Goal: Information Seeking & Learning: Learn about a topic

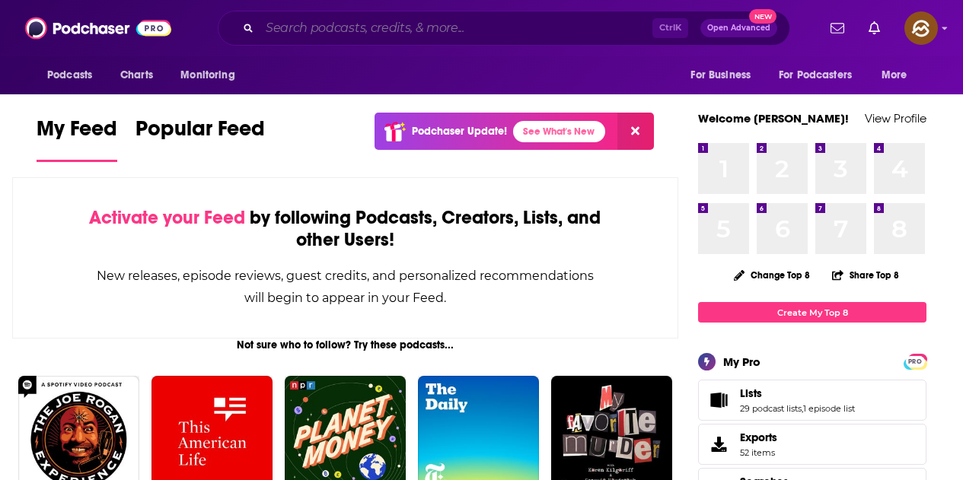
click at [350, 27] on input "Search podcasts, credits, & more..." at bounding box center [456, 28] width 393 height 24
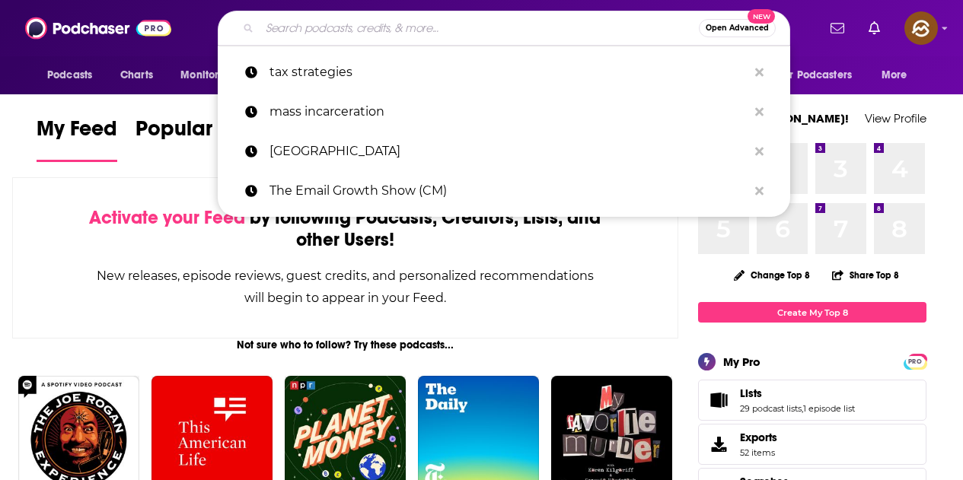
paste input "Talking Strategy, Making History"
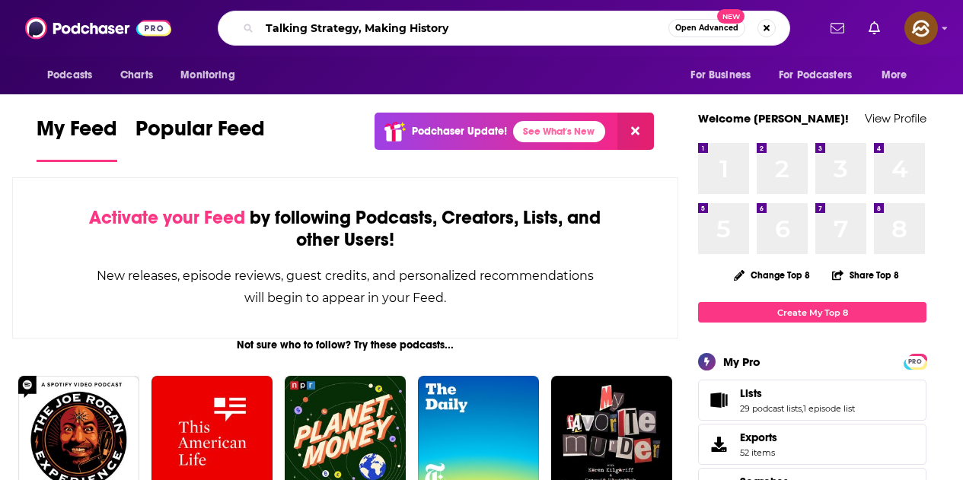
type input "Talking Strategy, Making History"
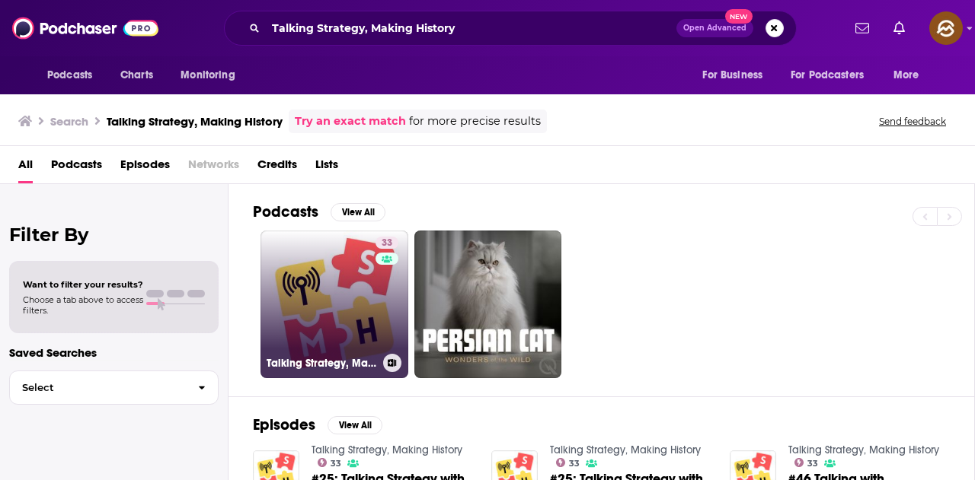
click at [333, 280] on link "33 Talking Strategy, Making History" at bounding box center [334, 305] width 148 height 148
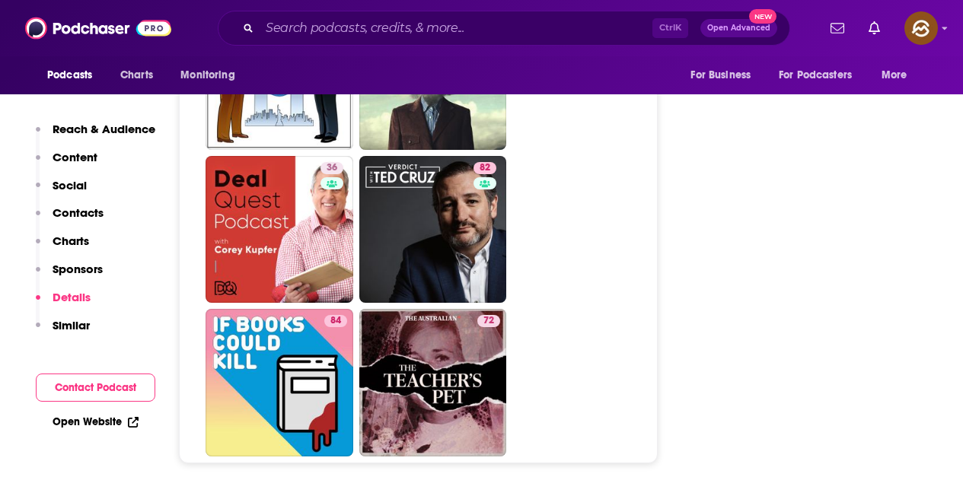
scroll to position [6776, 0]
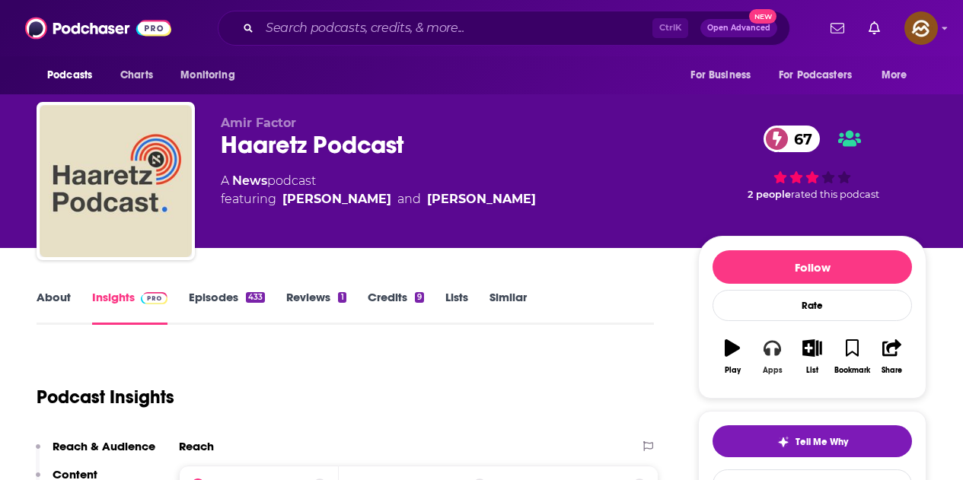
click at [774, 357] on button "Apps" at bounding box center [772, 357] width 40 height 55
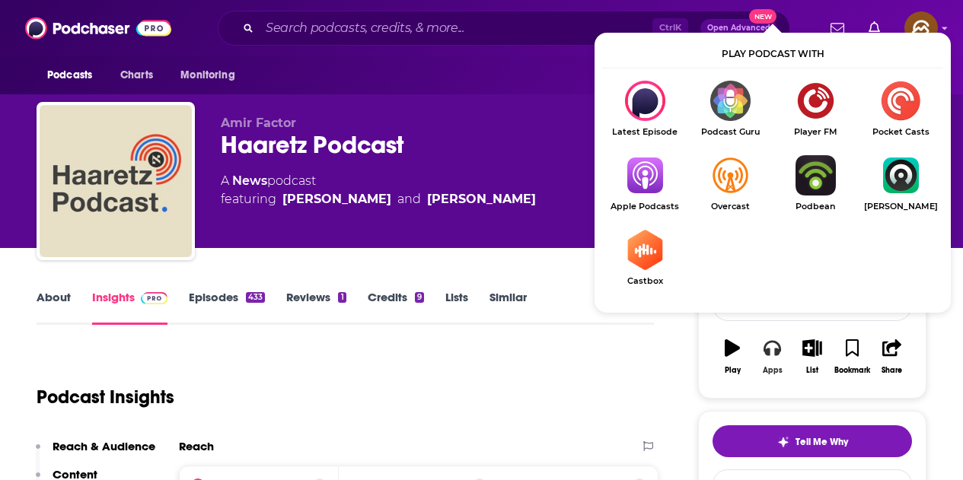
scroll to position [152, 0]
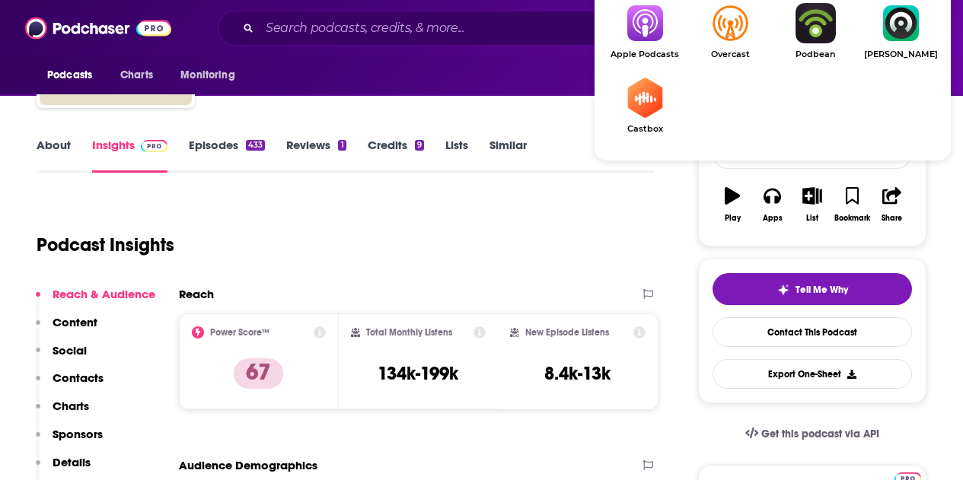
click at [646, 30] on img "Show Listen On dropdown" at bounding box center [644, 23] width 85 height 40
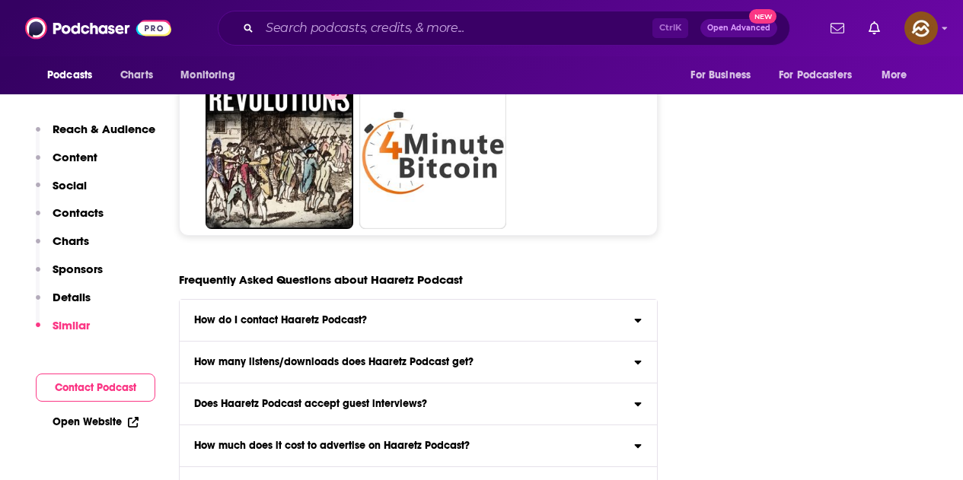
scroll to position [5939, 0]
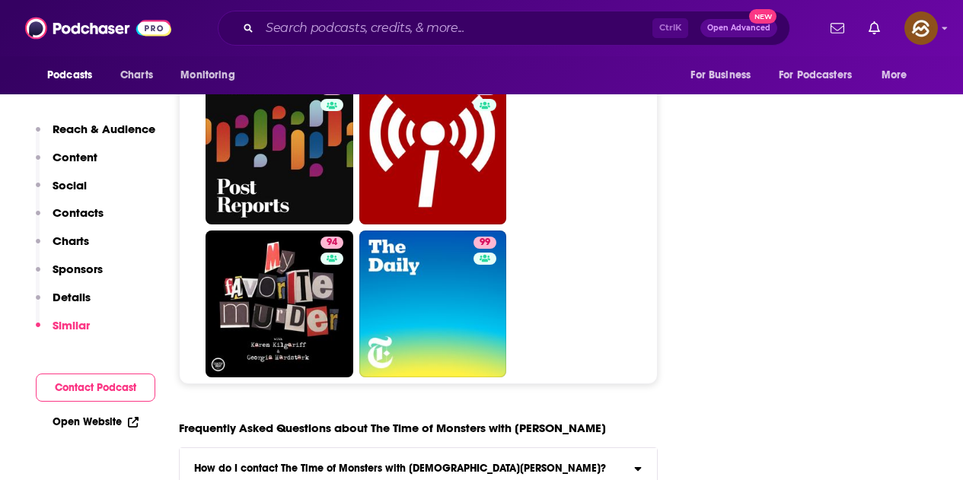
scroll to position [6929, 0]
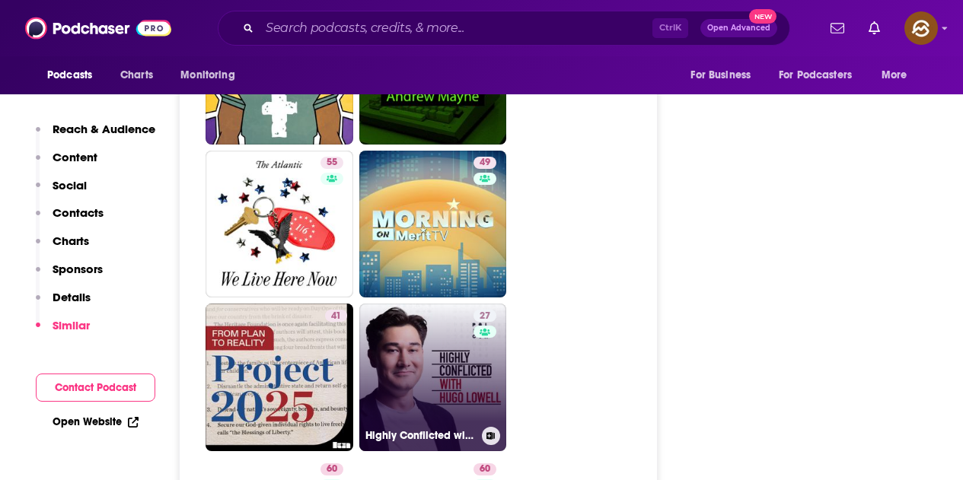
scroll to position [3578, 0]
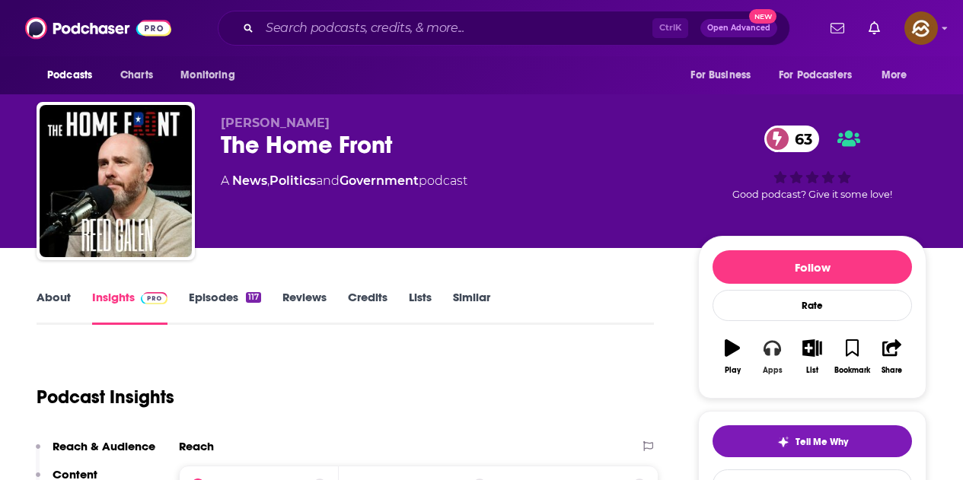
click at [781, 340] on button "Apps" at bounding box center [772, 357] width 40 height 55
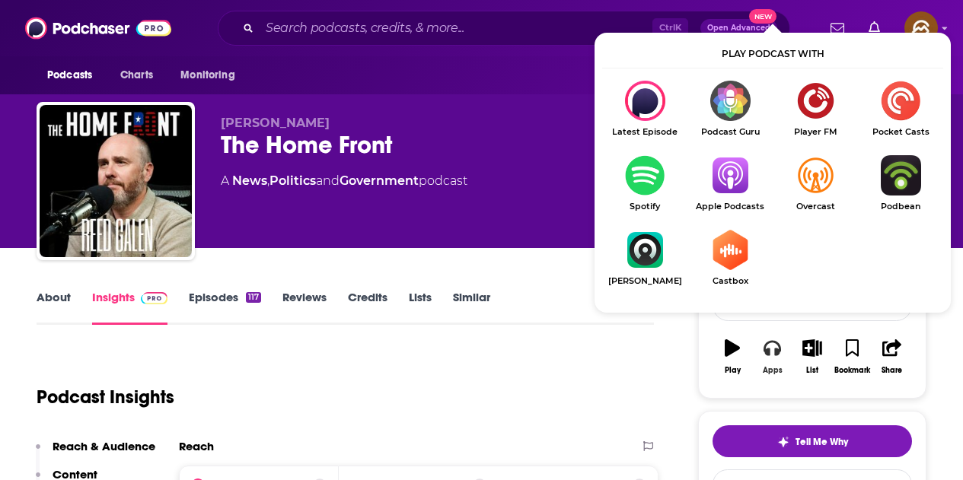
scroll to position [76, 0]
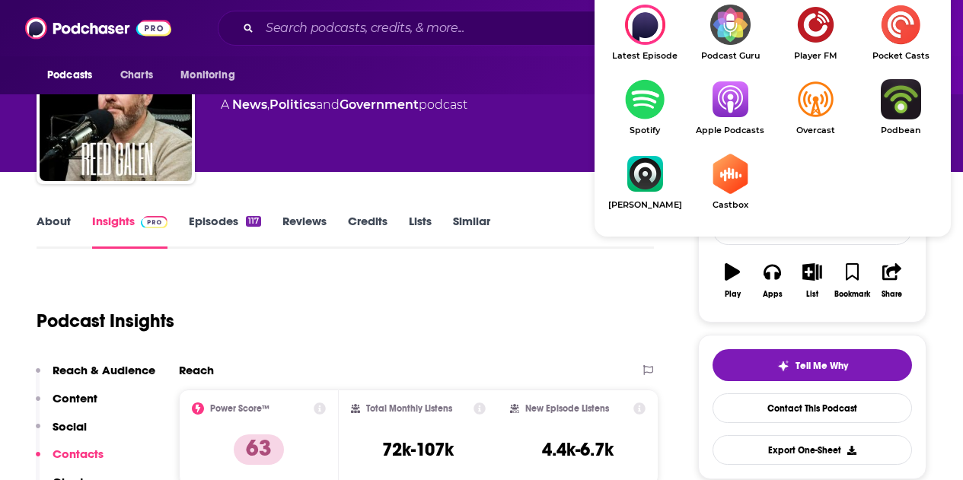
click at [735, 107] on img "Show Listen On dropdown" at bounding box center [730, 99] width 85 height 40
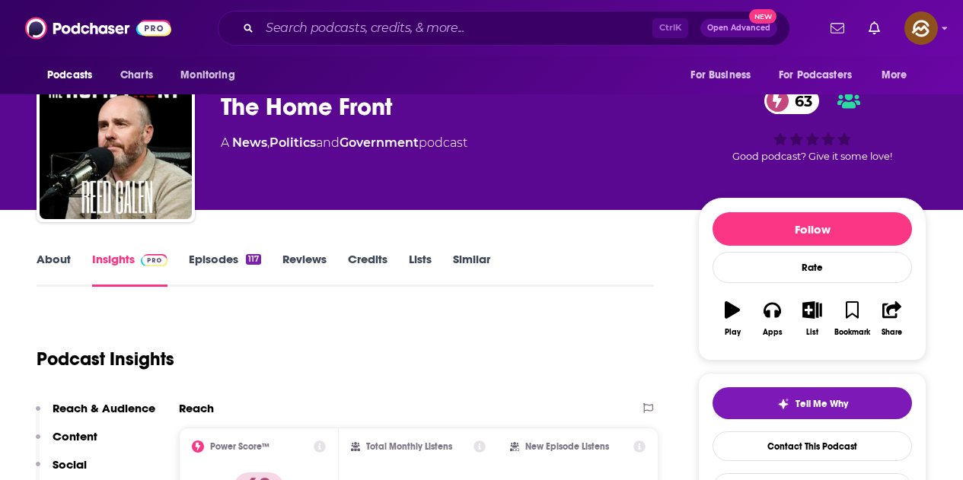
scroll to position [0, 0]
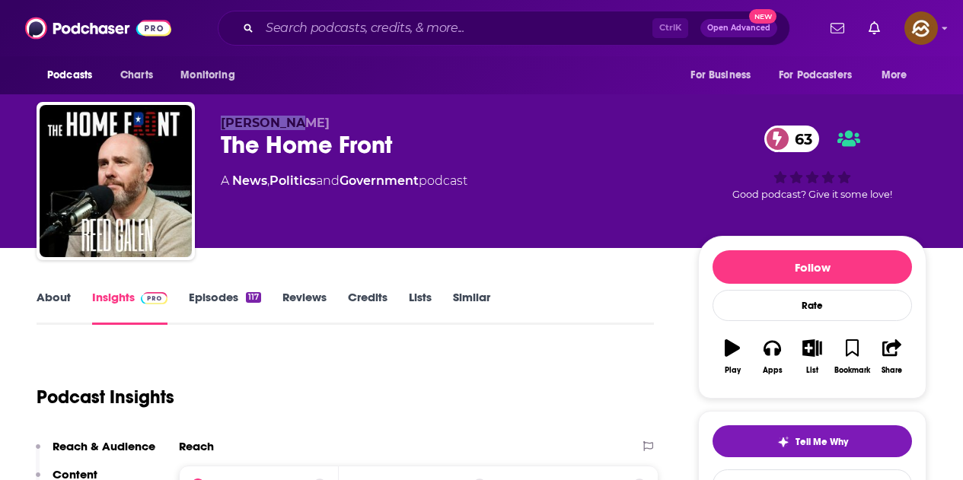
drag, startPoint x: 222, startPoint y: 125, endPoint x: 346, endPoint y: 125, distance: 124.9
click at [346, 125] on p "Reed Galen" at bounding box center [447, 123] width 453 height 14
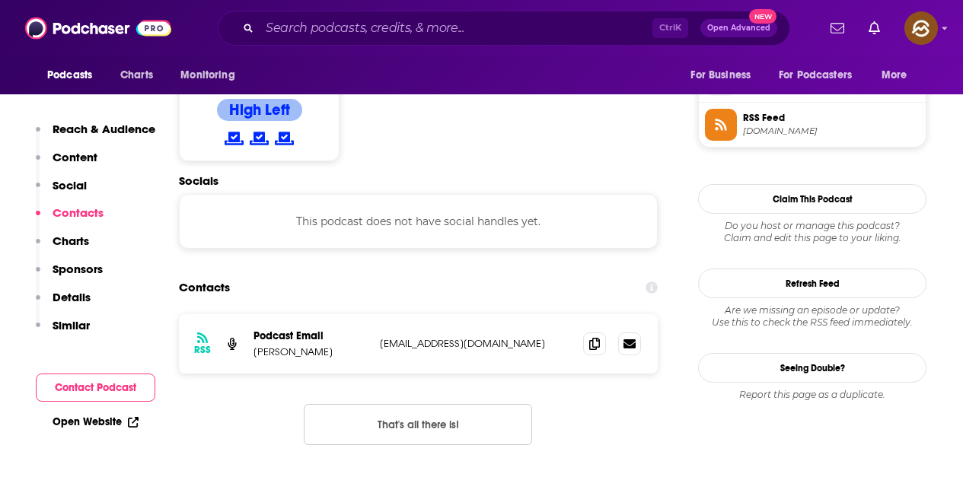
scroll to position [1218, 0]
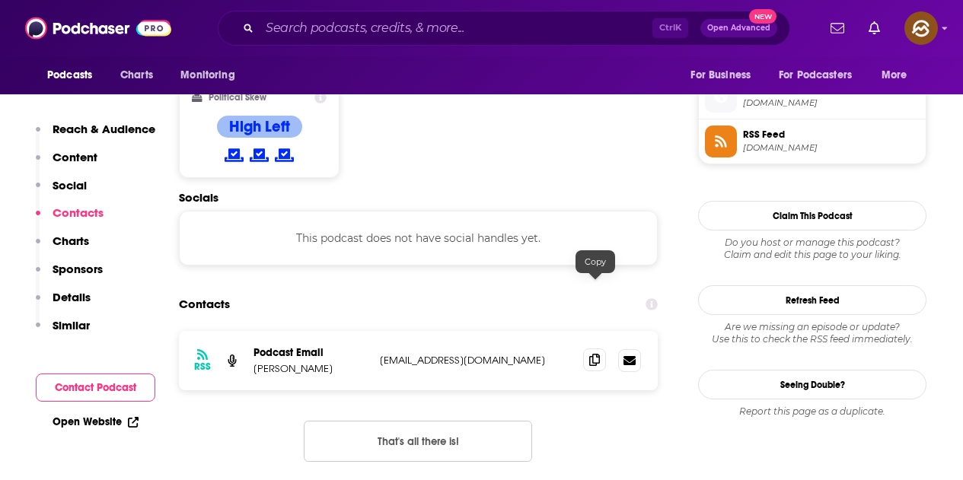
click at [595, 354] on icon at bounding box center [594, 360] width 11 height 12
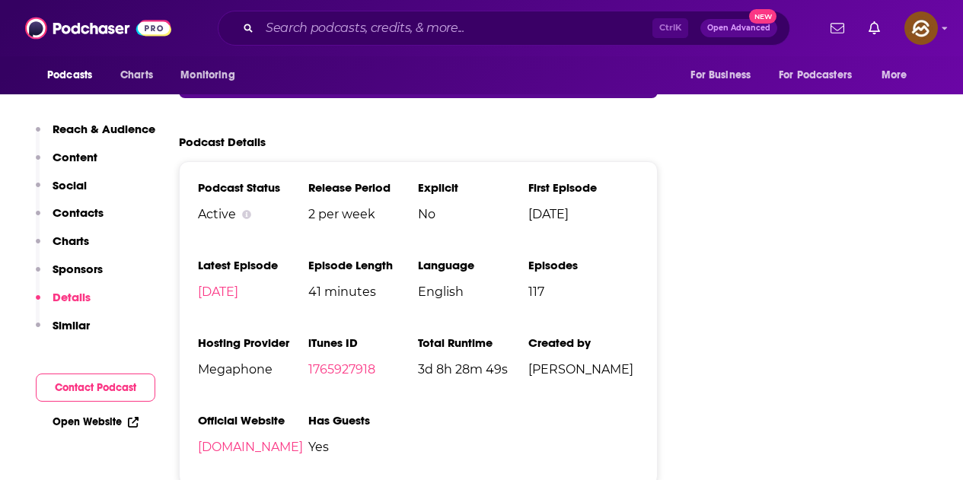
scroll to position [2284, 0]
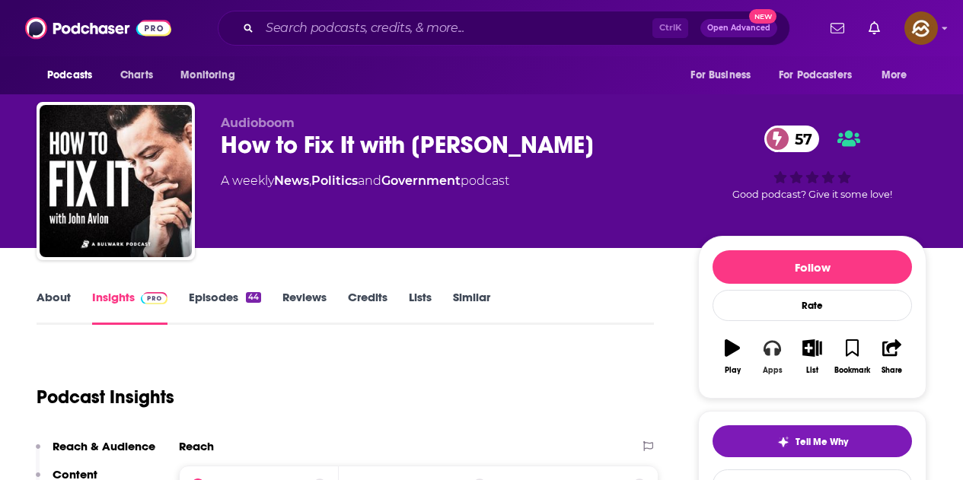
click at [764, 356] on icon "button" at bounding box center [772, 348] width 17 height 17
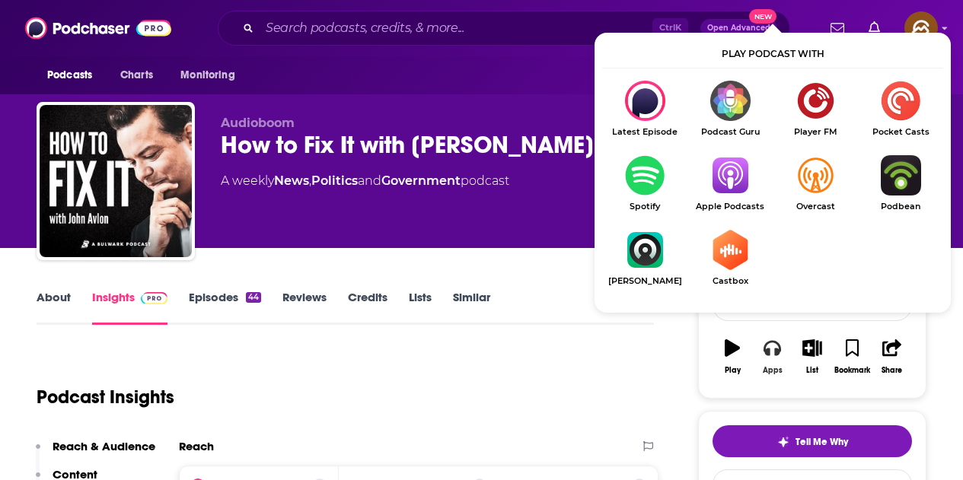
scroll to position [76, 0]
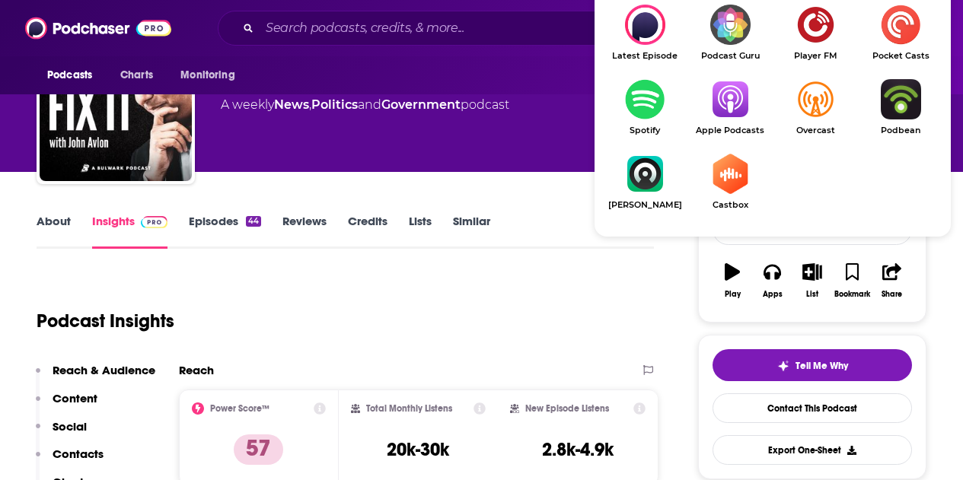
click at [739, 116] on img "Show Listen On dropdown" at bounding box center [730, 99] width 85 height 40
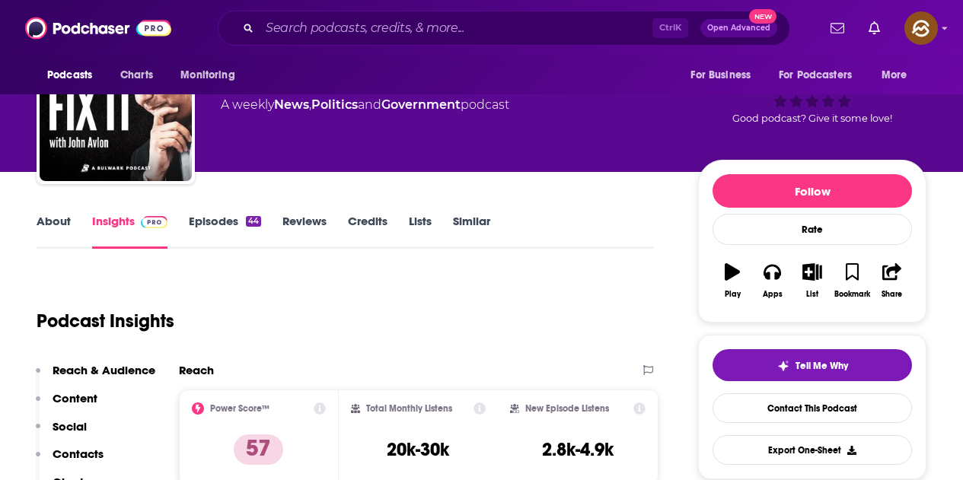
scroll to position [0, 0]
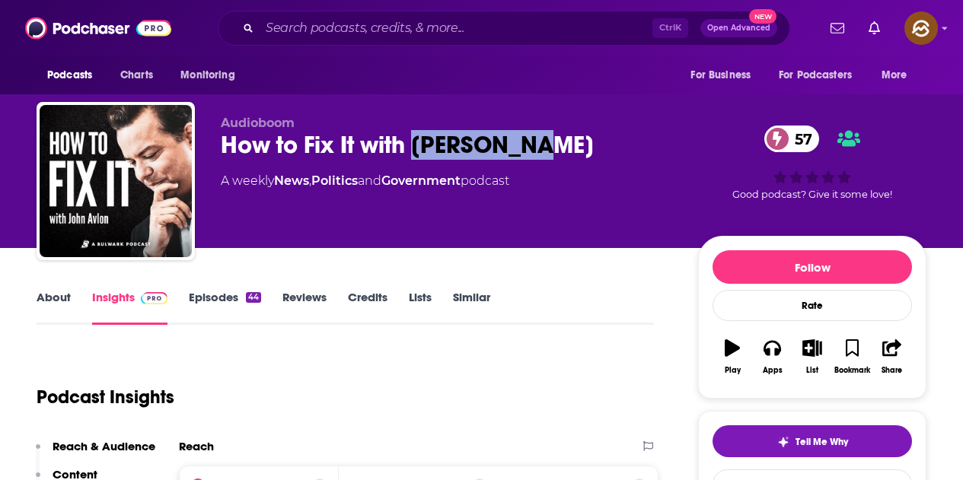
drag, startPoint x: 413, startPoint y: 145, endPoint x: 555, endPoint y: 152, distance: 141.8
click at [555, 152] on div "How to Fix It with John Avlon 57" at bounding box center [447, 145] width 453 height 30
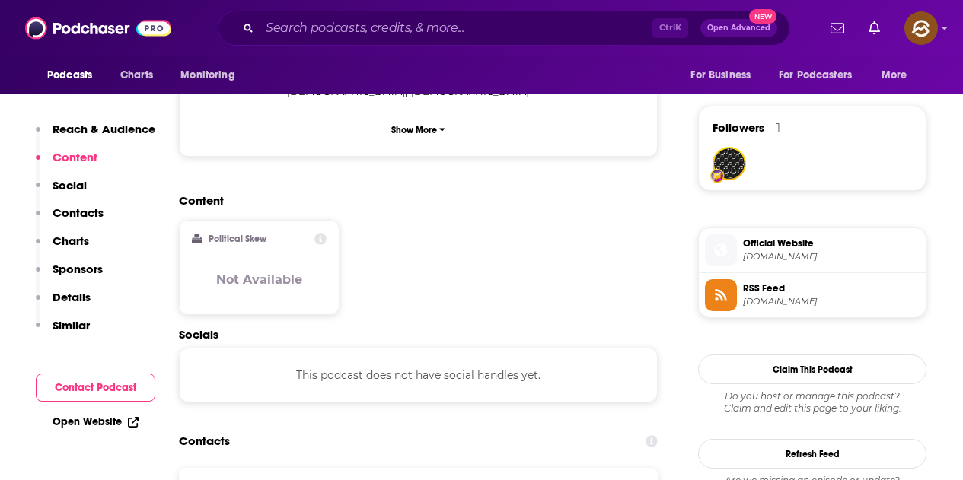
scroll to position [1066, 0]
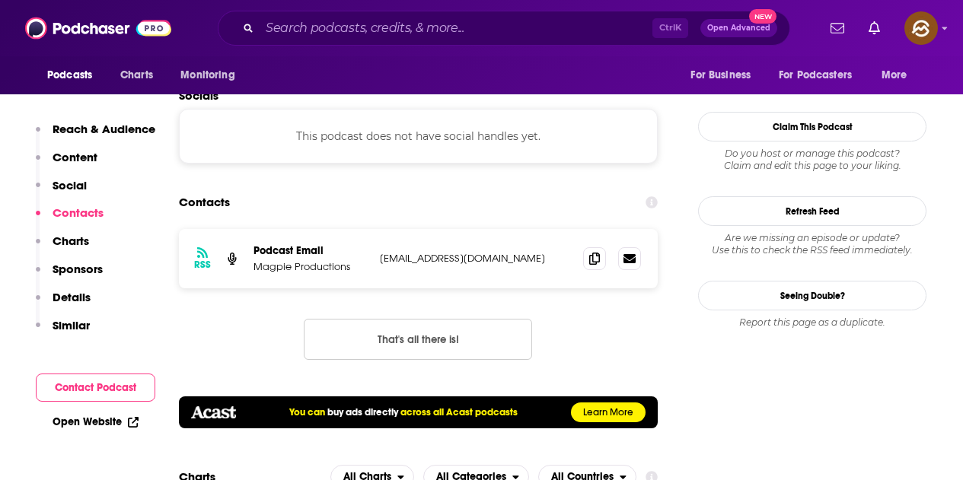
scroll to position [1751, 0]
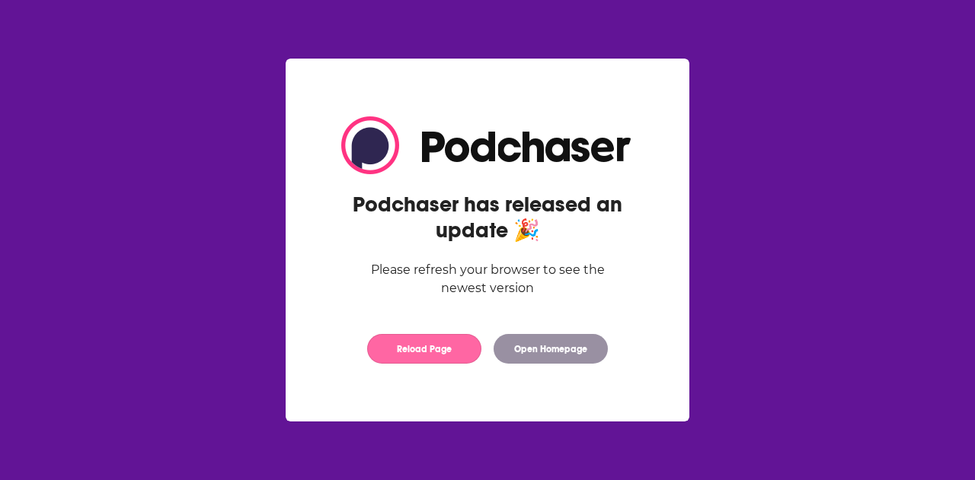
click at [430, 348] on button "Reload Page" at bounding box center [424, 349] width 114 height 30
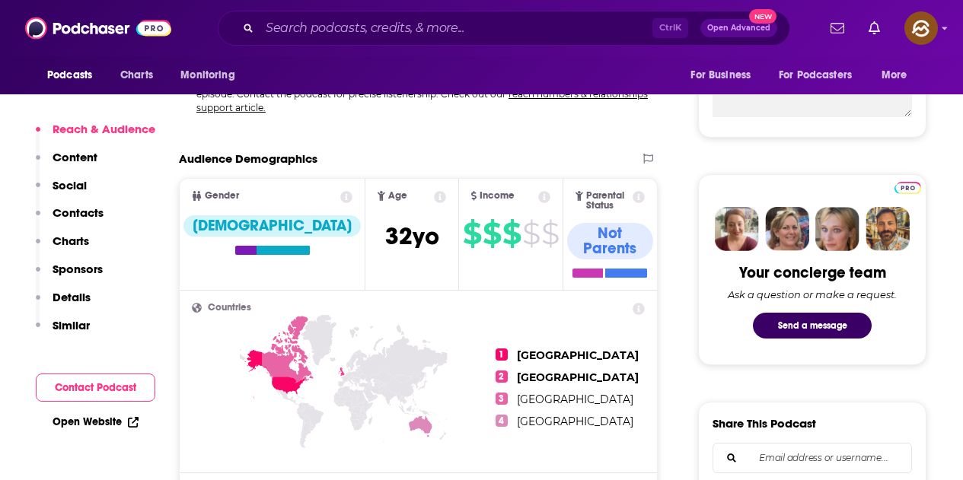
scroll to position [990, 0]
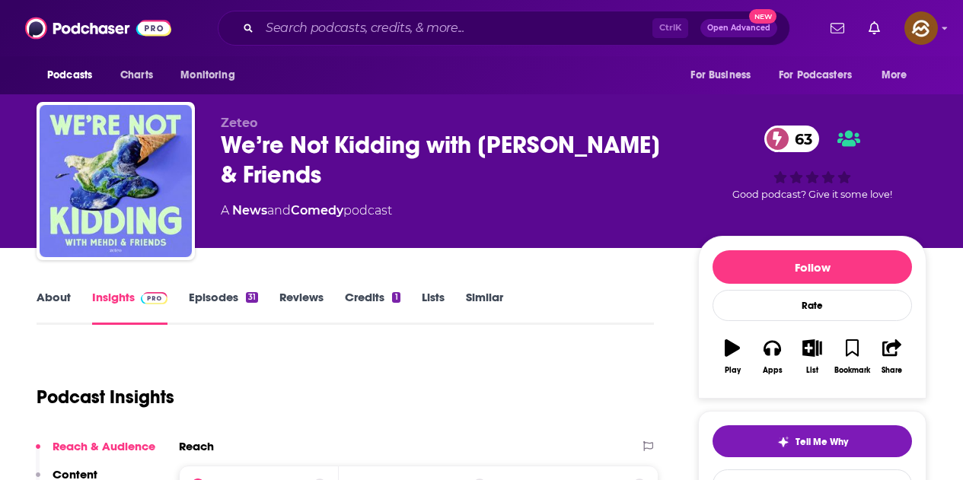
click at [234, 305] on link "Episodes 31" at bounding box center [223, 307] width 69 height 35
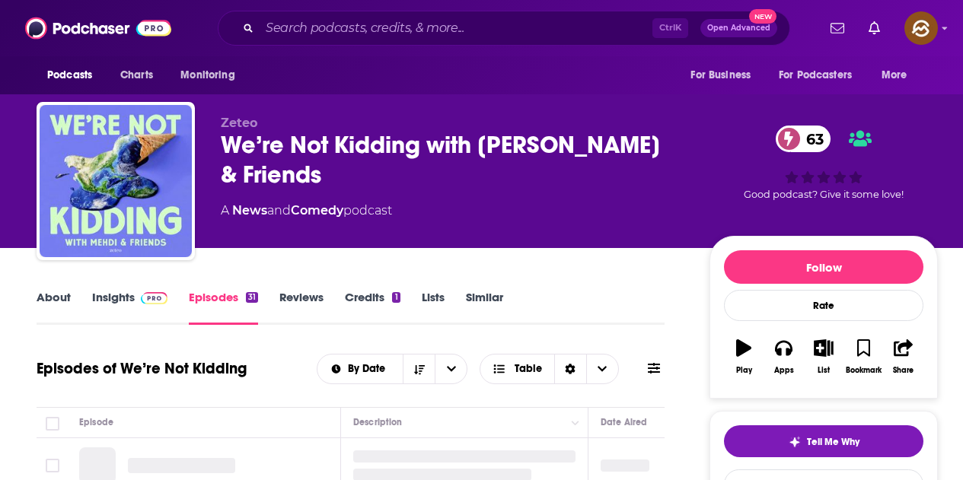
scroll to position [305, 0]
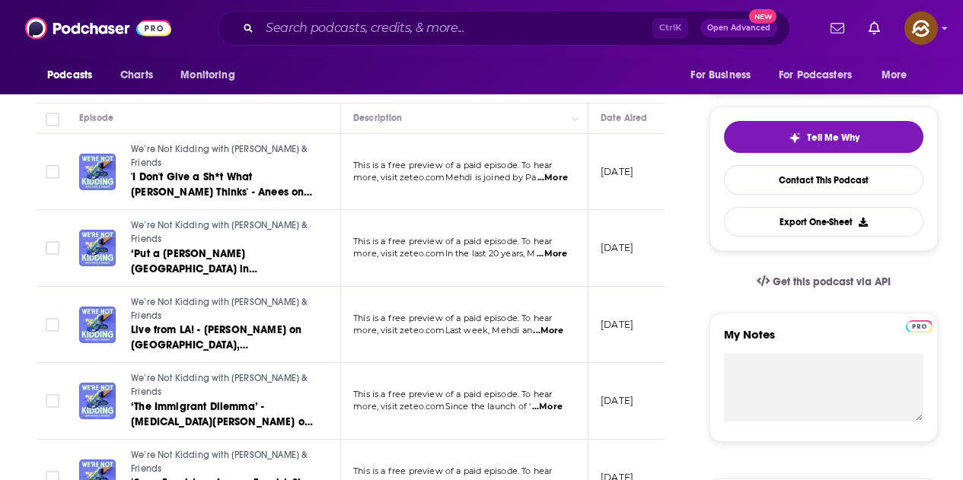
click at [559, 172] on span "...More" at bounding box center [553, 178] width 30 height 12
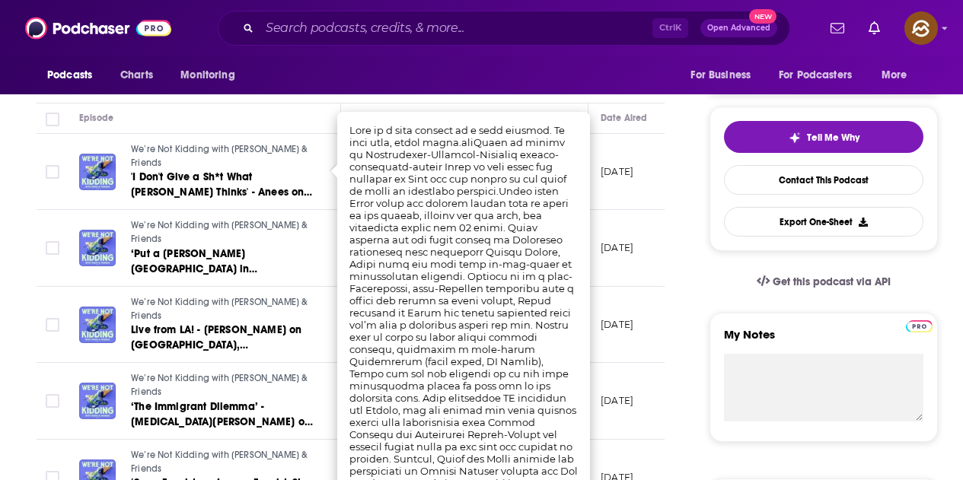
scroll to position [0, 0]
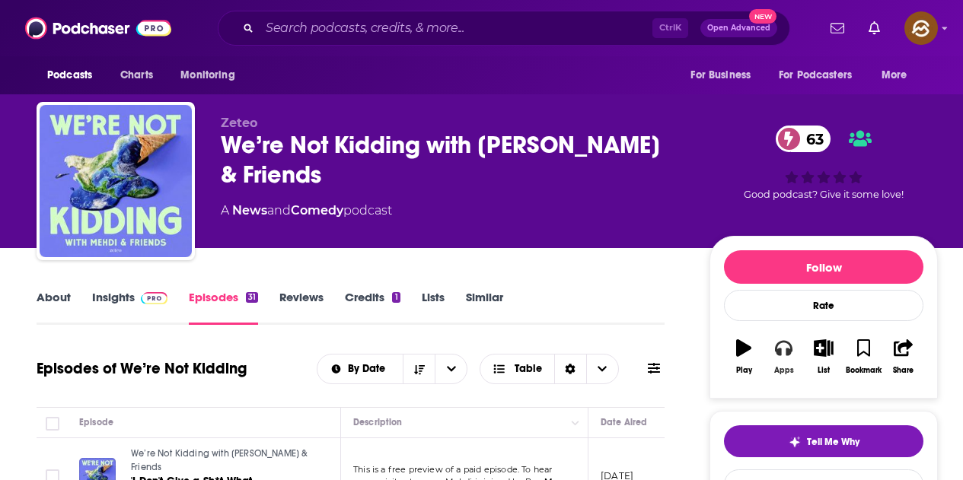
click at [789, 356] on icon "button" at bounding box center [783, 348] width 17 height 17
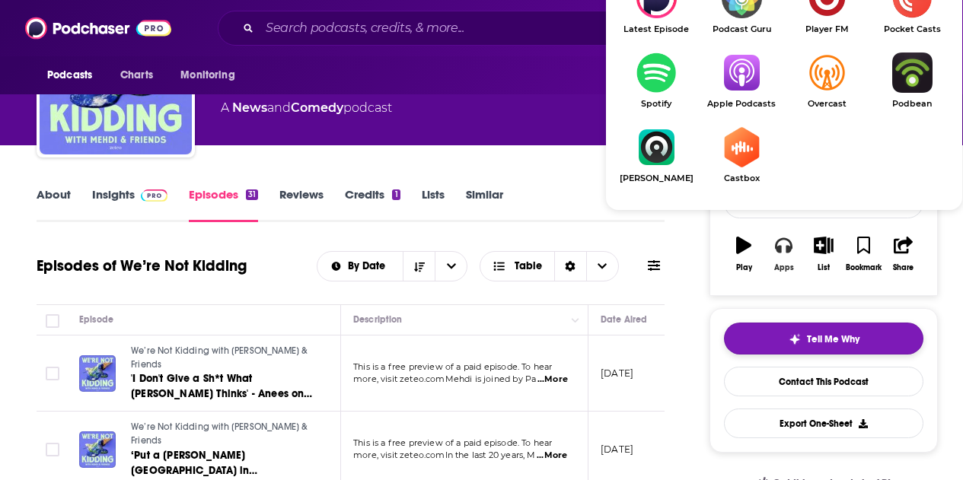
scroll to position [152, 0]
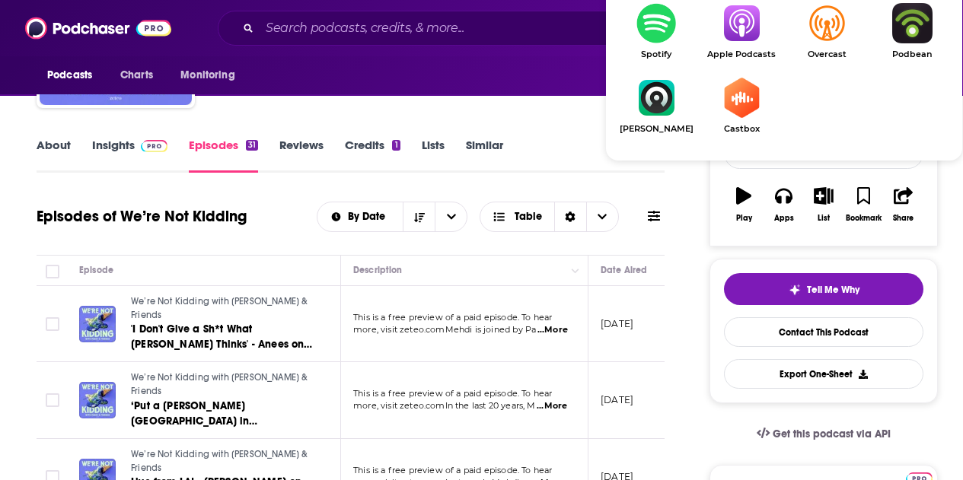
click at [736, 38] on img "Show Listen On dropdown" at bounding box center [741, 23] width 85 height 40
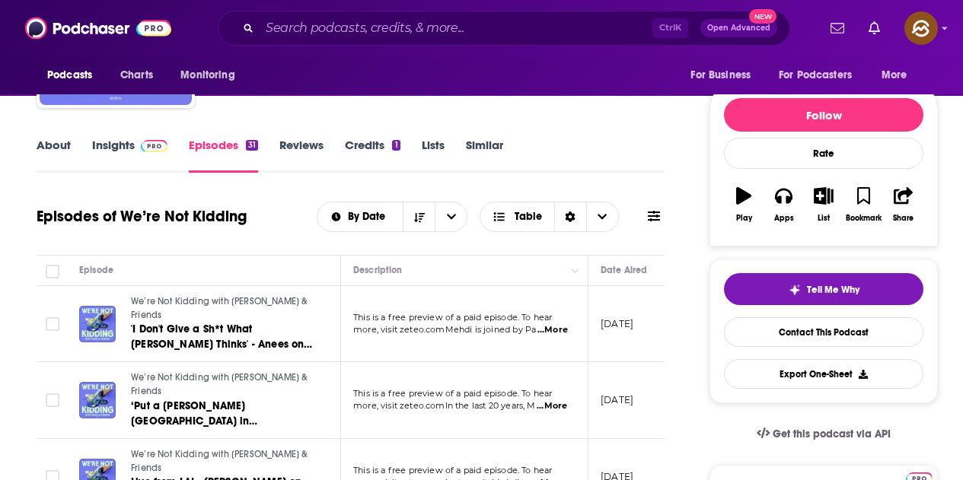
drag, startPoint x: 125, startPoint y: 146, endPoint x: 379, endPoint y: 12, distance: 287.4
click at [125, 146] on link "Insights" at bounding box center [129, 155] width 75 height 35
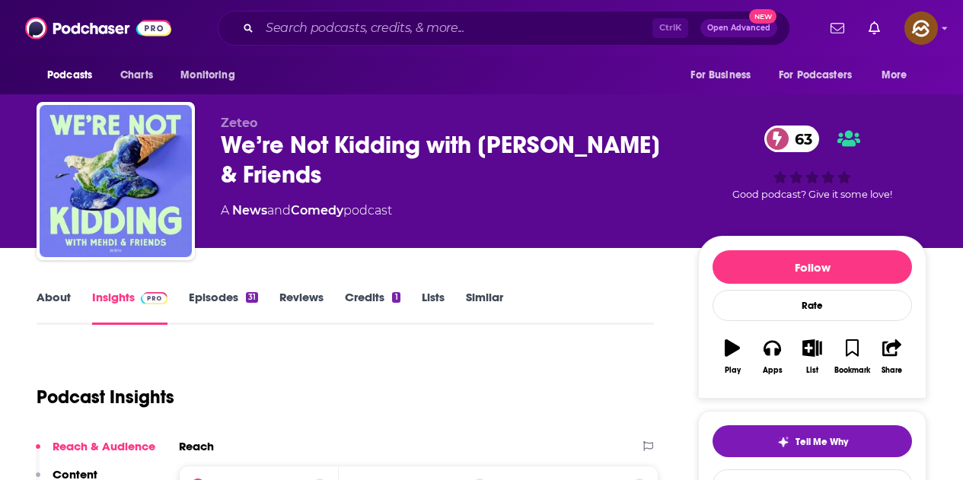
click at [225, 289] on div "About Insights Episodes 31 Reviews Credits 1 Lists Similar" at bounding box center [345, 306] width 617 height 37
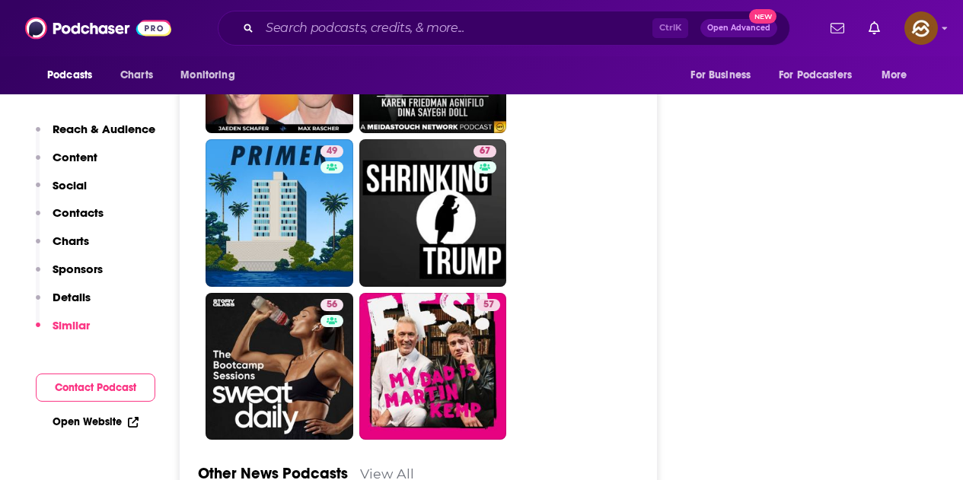
scroll to position [4188, 0]
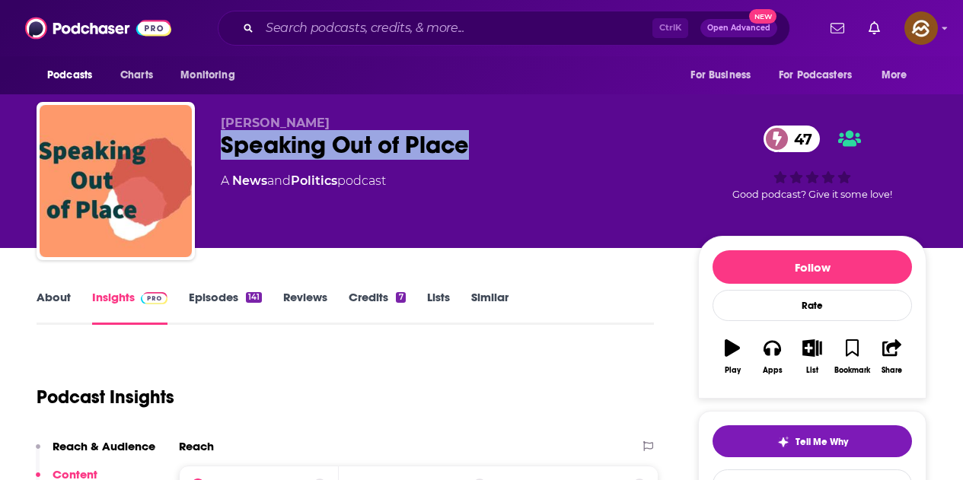
drag, startPoint x: 215, startPoint y: 144, endPoint x: 464, endPoint y: 146, distance: 248.2
click at [464, 146] on div "[PERSON_NAME] Speaking Out of Place 47 A News and Politics podcast 47 Good podc…" at bounding box center [482, 184] width 890 height 164
click at [783, 353] on button "Apps" at bounding box center [772, 357] width 40 height 55
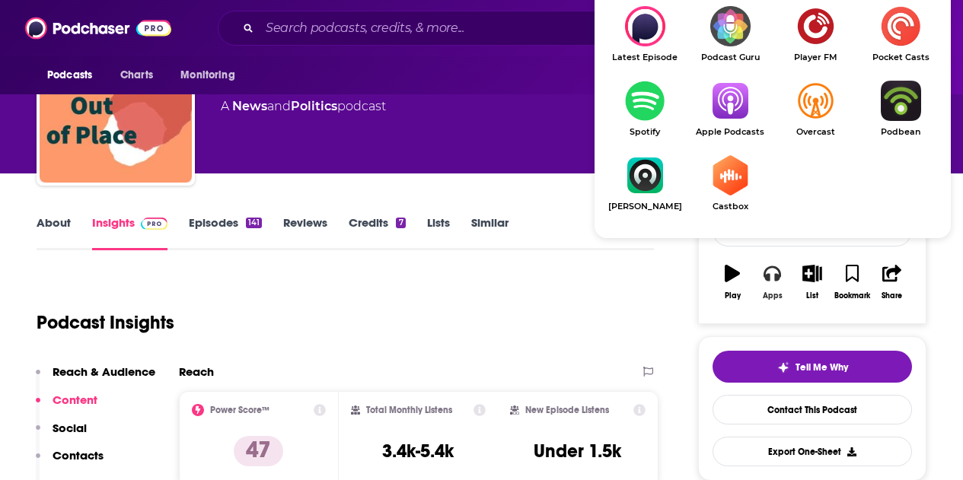
scroll to position [76, 0]
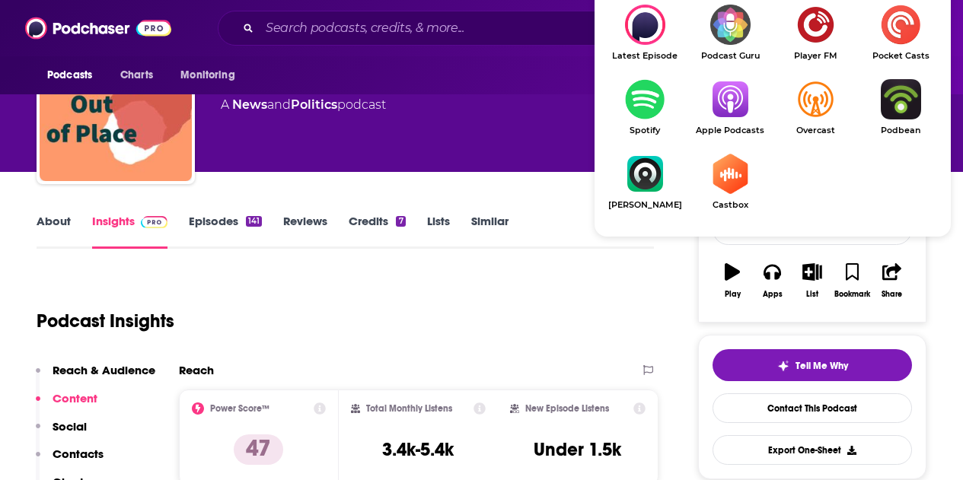
click at [730, 101] on img "Show Listen On dropdown" at bounding box center [730, 99] width 85 height 40
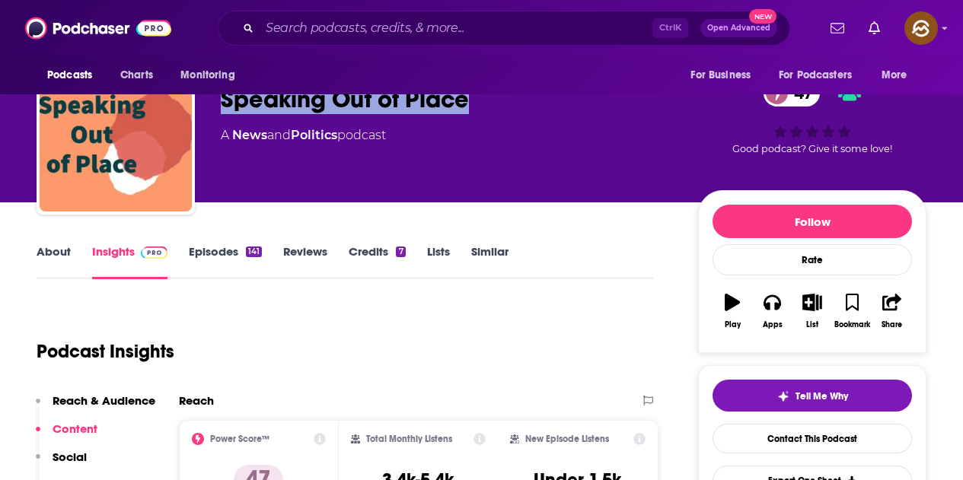
scroll to position [0, 0]
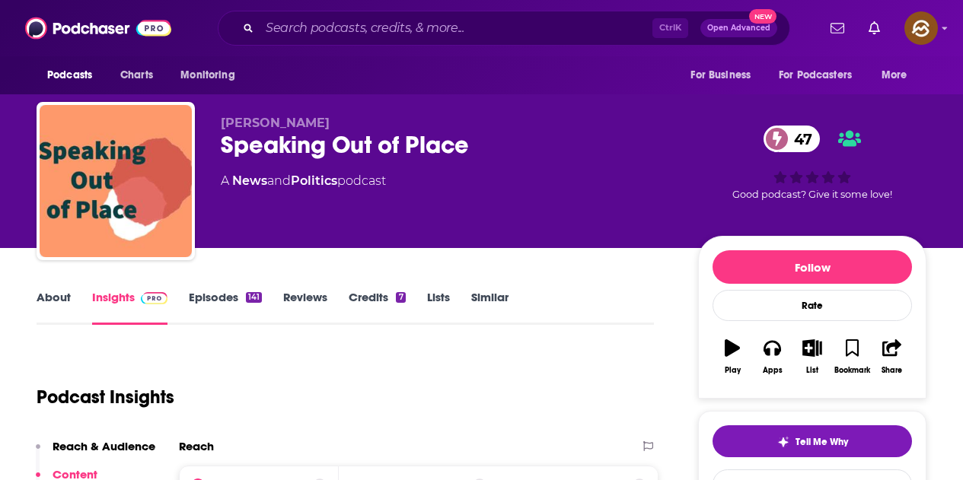
click at [227, 116] on span "David Palumbo-Liu" at bounding box center [275, 123] width 109 height 14
drag, startPoint x: 224, startPoint y: 121, endPoint x: 348, endPoint y: 126, distance: 124.2
click at [348, 126] on p "David Palumbo-Liu" at bounding box center [447, 123] width 453 height 14
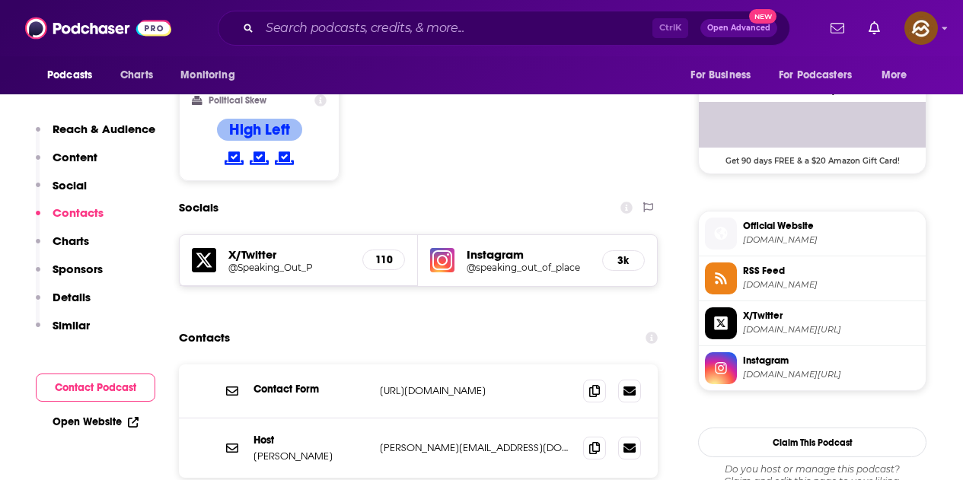
scroll to position [1218, 0]
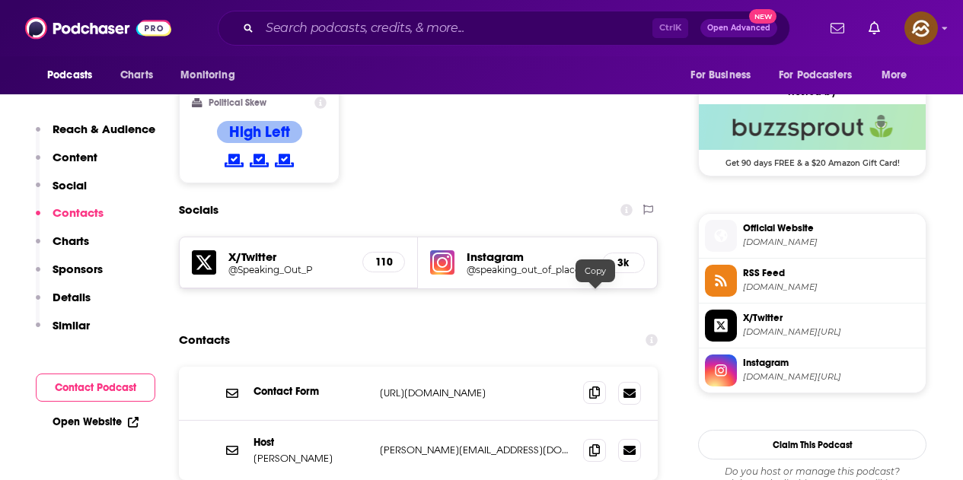
click at [589, 381] on span at bounding box center [594, 392] width 23 height 23
click at [585, 439] on span at bounding box center [594, 450] width 23 height 23
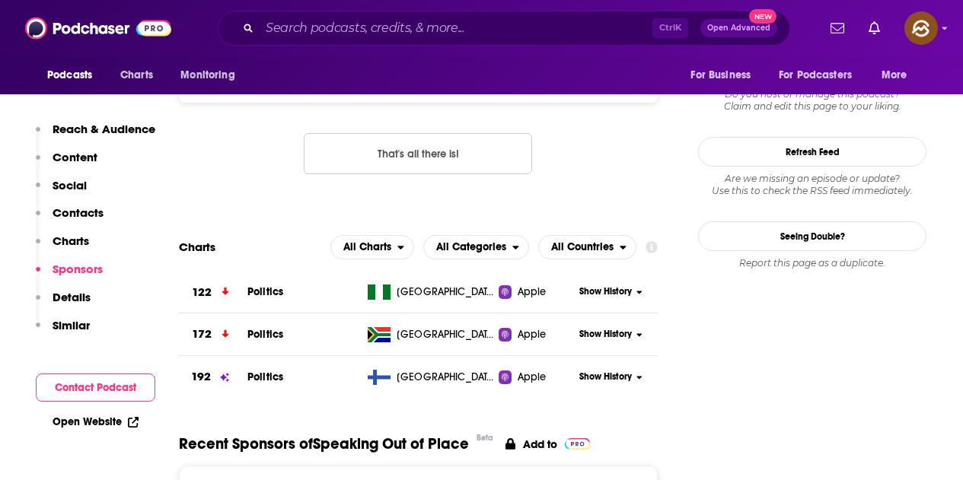
scroll to position [1751, 0]
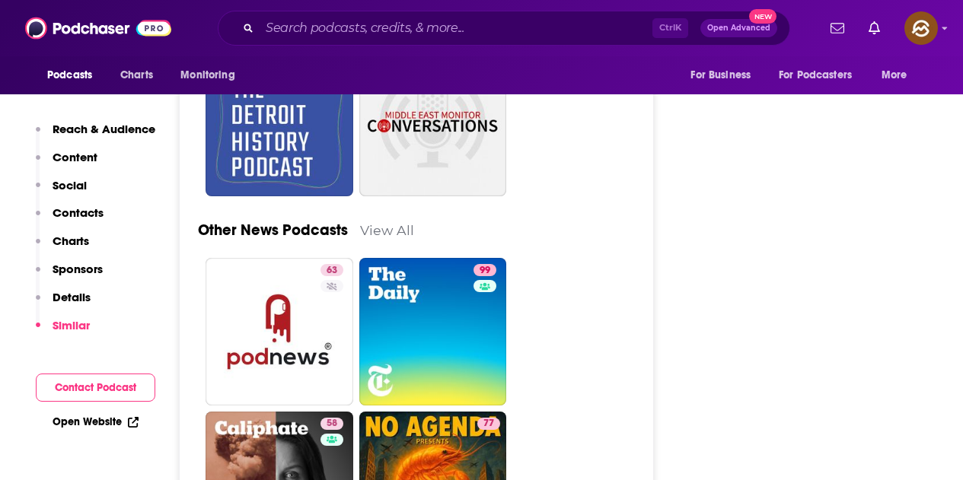
scroll to position [4568, 0]
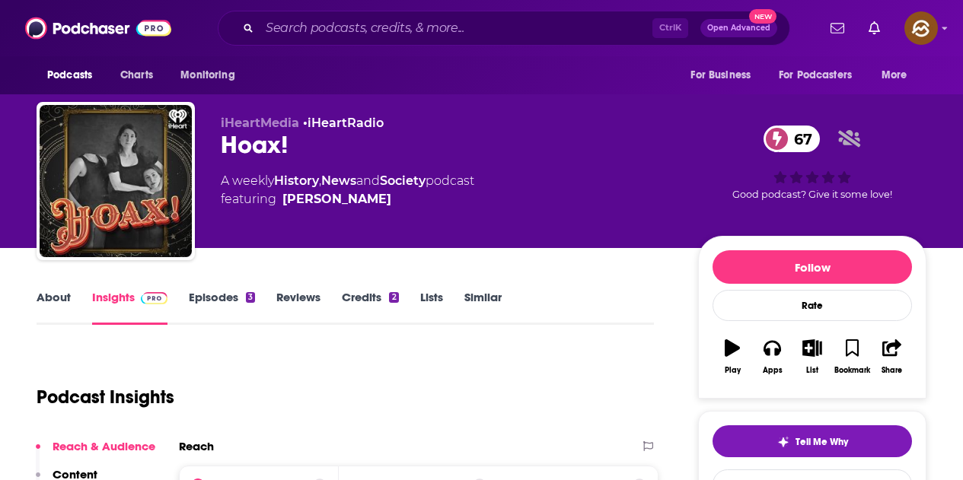
scroll to position [76, 0]
